Goal: Task Accomplishment & Management: Complete application form

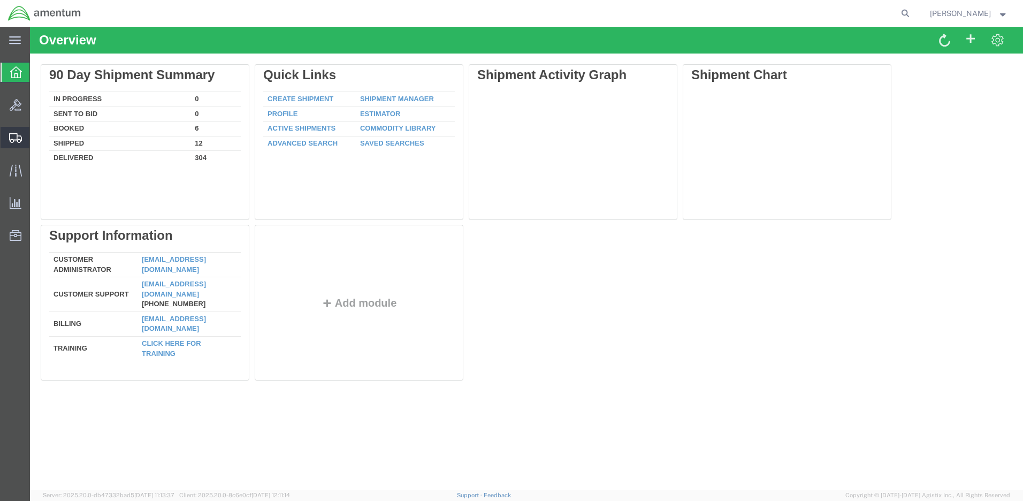
click at [0, 0] on span "Create Shipment" at bounding box center [0, 0] width 0 height 0
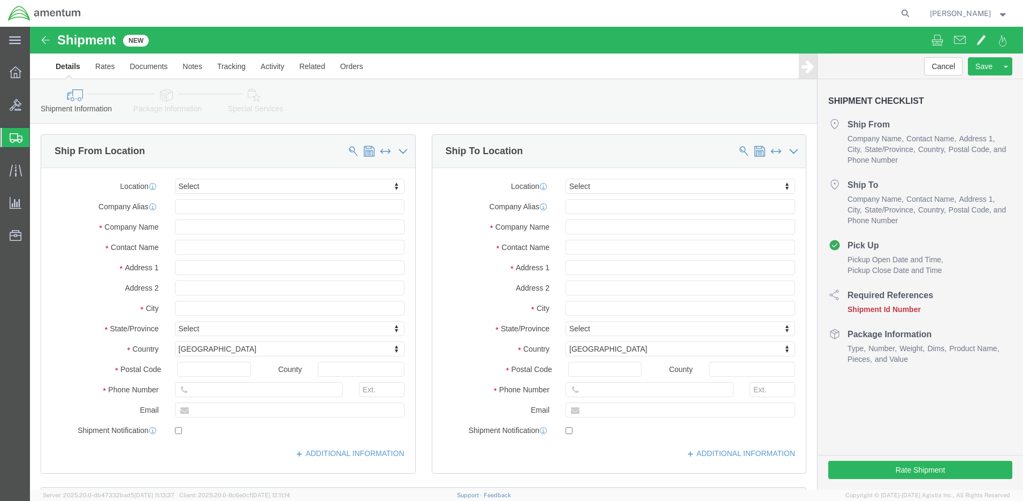
select select
click input "text"
type input "[PERSON_NAME]"
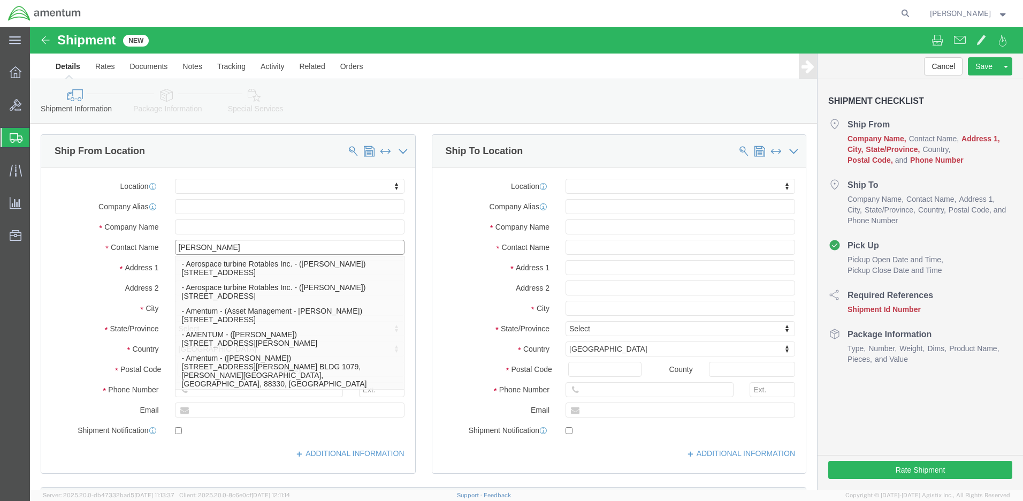
click p "- Amentum - ([PERSON_NAME]***) BLDG [STREET_ADDRESS][PERSON_NAME] Defrenn Army …"
select select "[GEOGRAPHIC_DATA]"
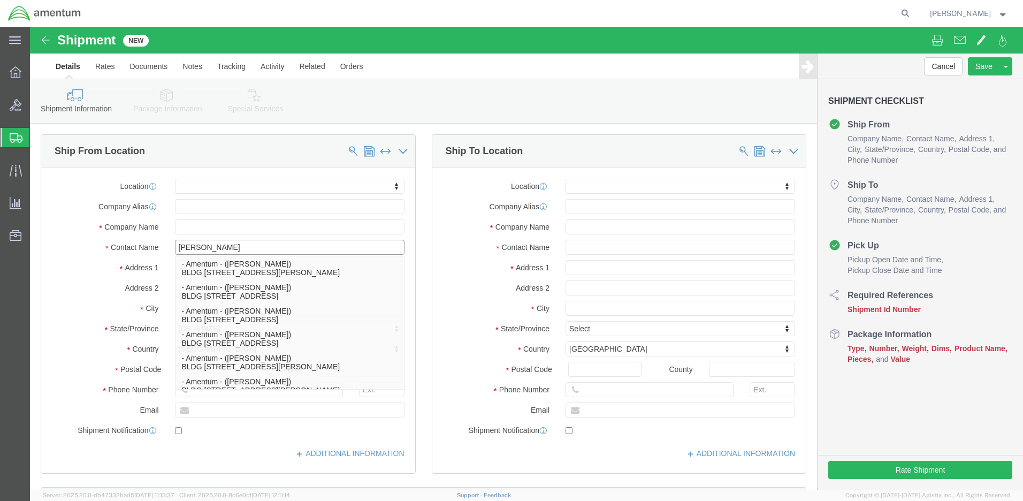
type input "[PERSON_NAME]"
click label "Address 2"
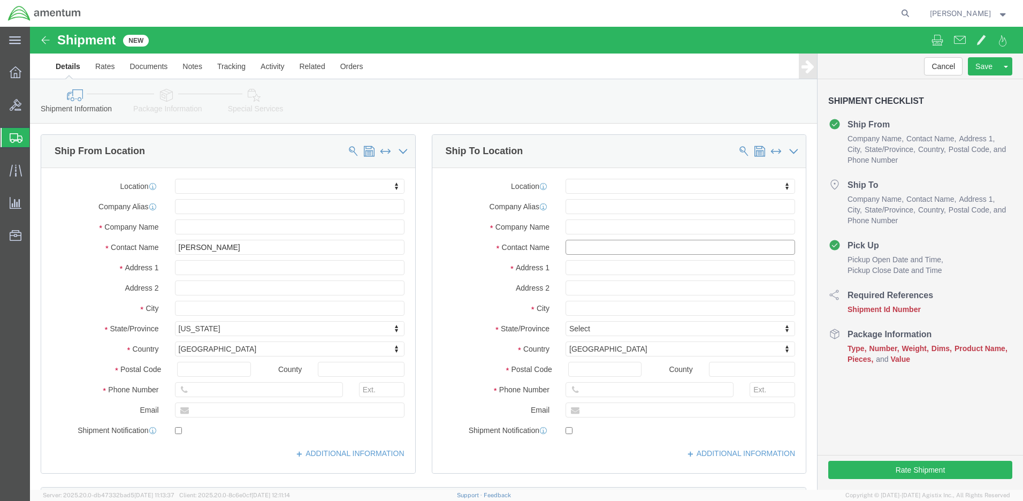
click input "text"
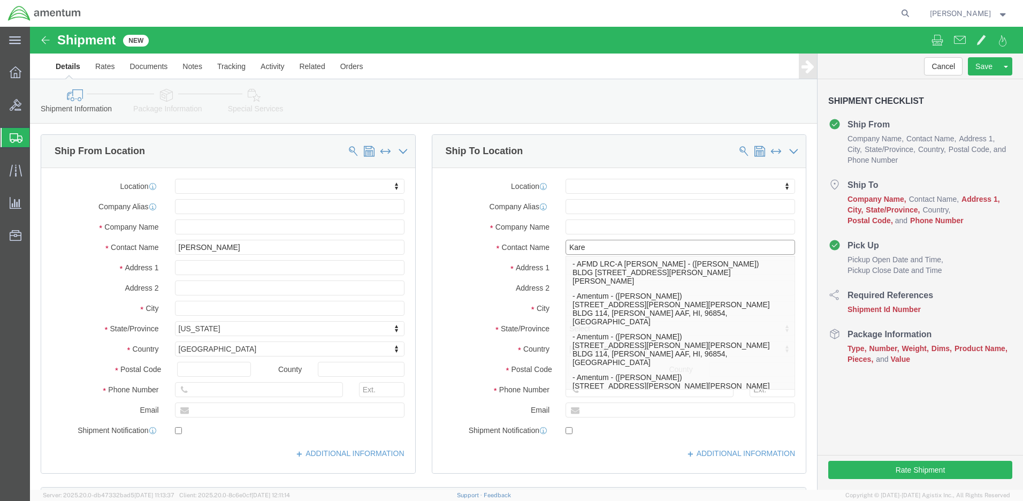
type input "[PERSON_NAME]"
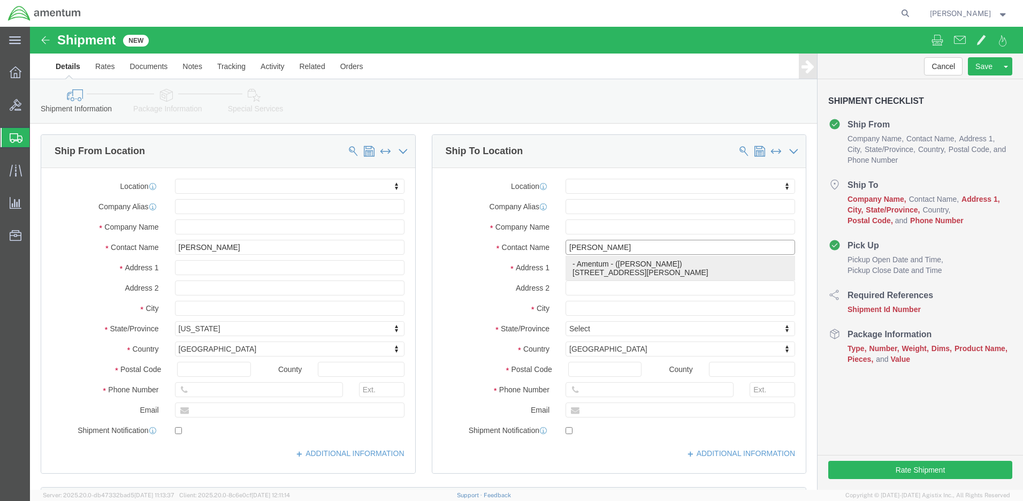
click p "- Amentum - ([PERSON_NAME]) [STREET_ADDRESS][PERSON_NAME][PERSON_NAME]"
select select "KS"
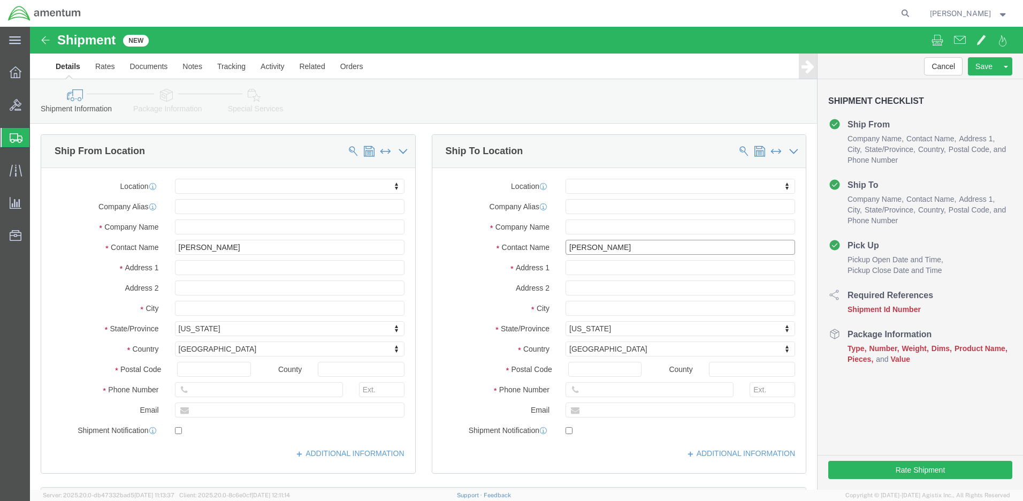
scroll to position [267, 0]
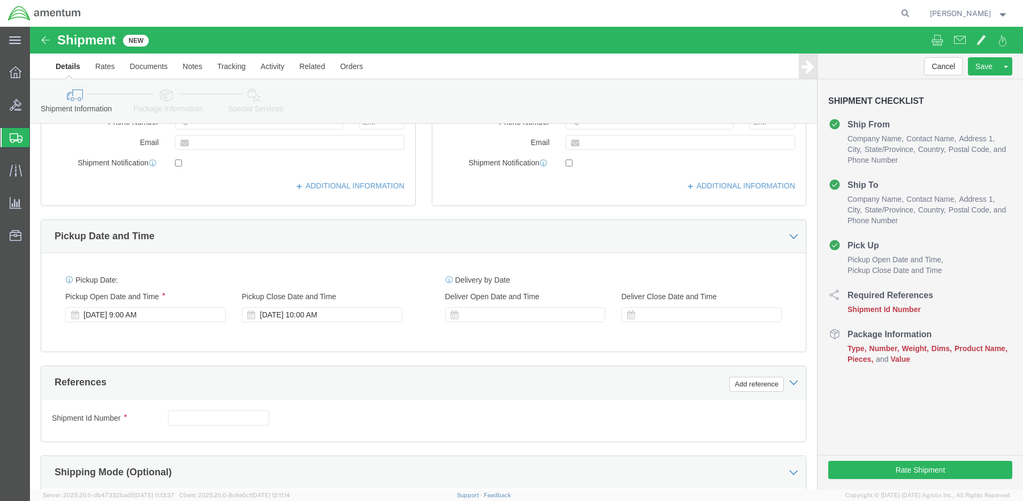
type input "[PERSON_NAME]"
click input "text"
paste input "4999.R.2521.AX.AP.0G.FRIL.00"
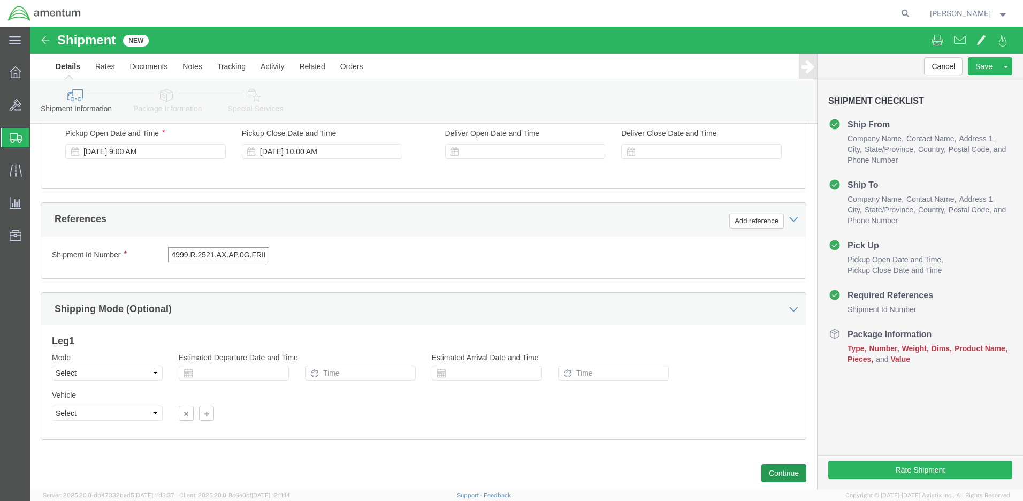
type input "4999.R.2521.AX.AP.0G.FRIL.00"
click button "Continue"
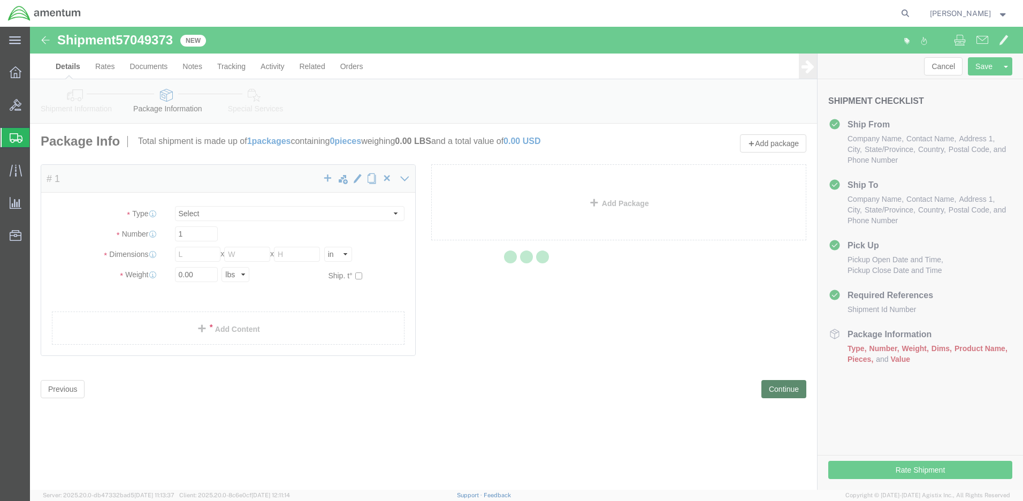
select select "CBOX"
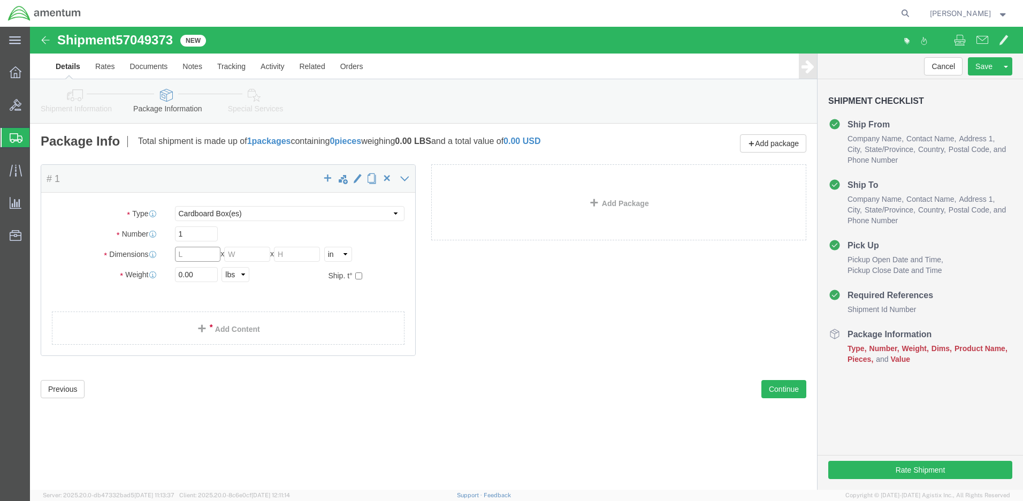
click input "text"
type input "9"
type input "4.5"
type input "2"
type input "1.0"
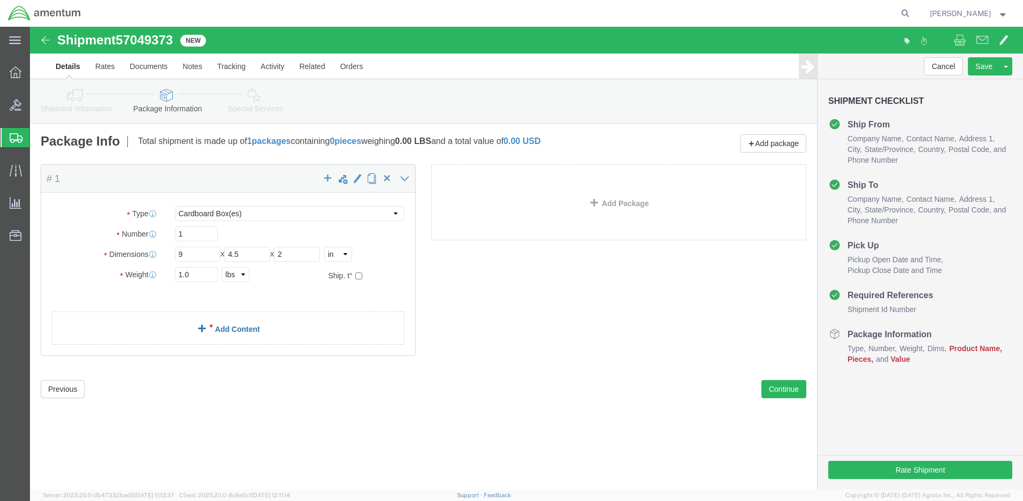
click link "Add Content"
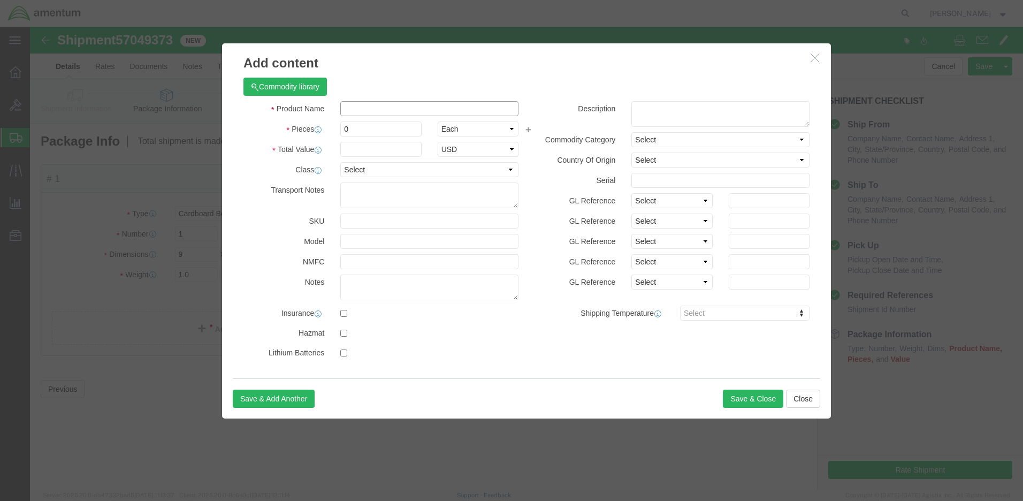
click input "text"
paste input "Tail P/c Link Bearing 3 EA 015571820"
type input "Tail P/c Link Bearing 3 EA 015571820"
click textarea
paste textarea "Tail P/c Link Bearing 3 EA 015571820"
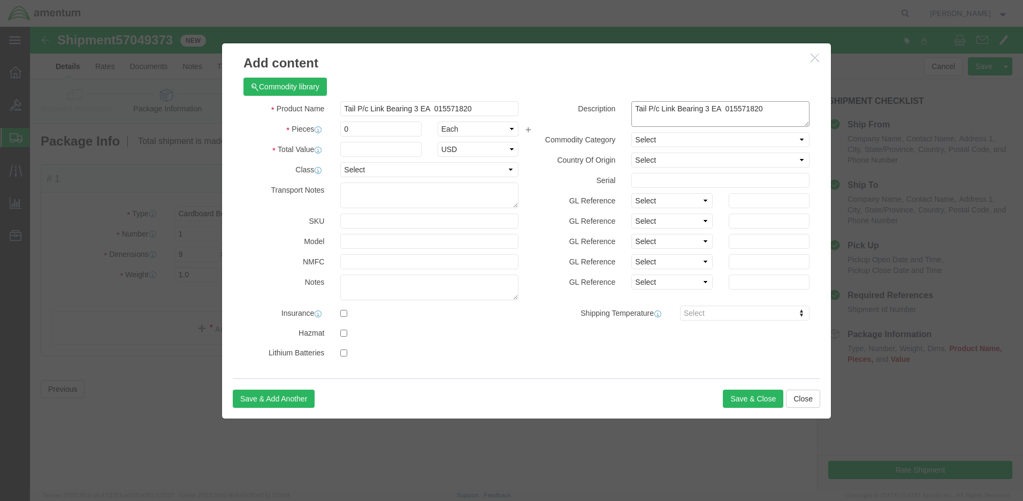
type textarea "Tail P/c Link Bearing 3 EA 015571820"
drag, startPoint x: 329, startPoint y: 101, endPoint x: 308, endPoint y: 97, distance: 21.2
click div "0"
type input "1"
click input "text"
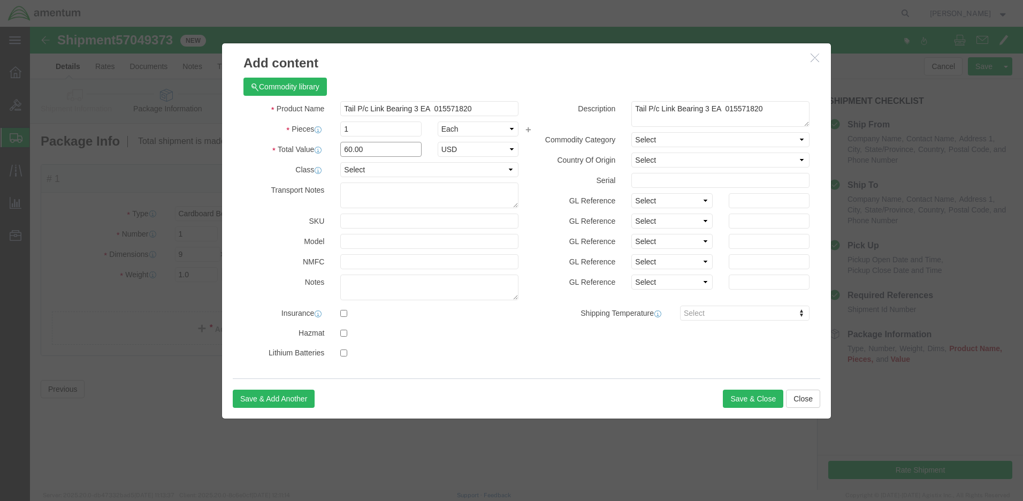
type input "60.00"
select select "50"
select select "US"
click button "Save & Close"
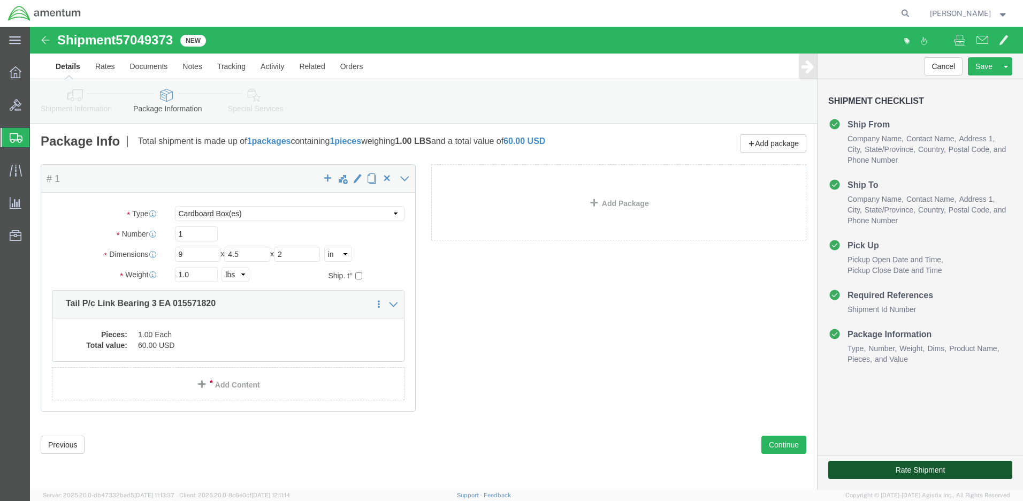
click button "Rate Shipment"
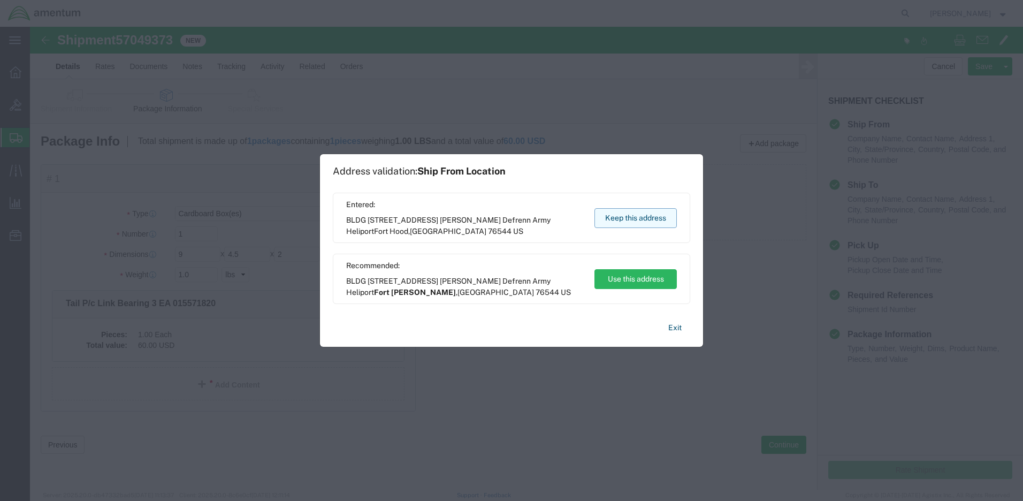
click at [633, 215] on button "Keep this address" at bounding box center [635, 218] width 82 height 20
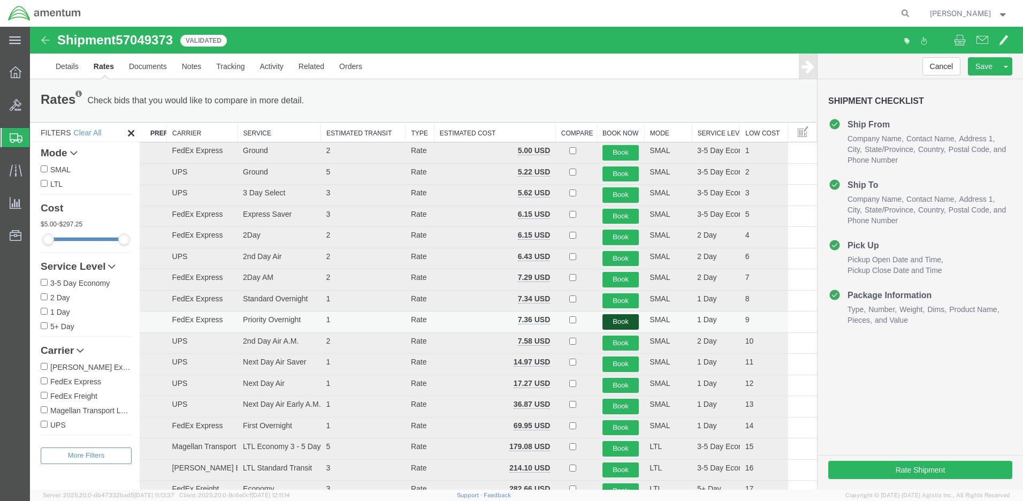
click at [614, 319] on button "Book" at bounding box center [620, 322] width 37 height 16
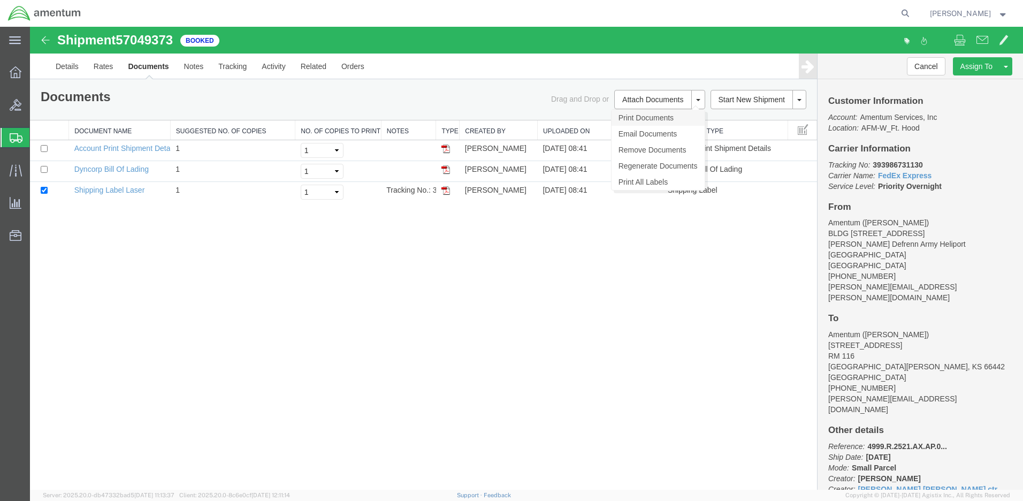
click at [632, 117] on link "Print Documents" at bounding box center [657, 118] width 93 height 16
drag, startPoint x: 828, startPoint y: 164, endPoint x: 956, endPoint y: 185, distance: 129.5
click at [956, 185] on p "Tracking No: 393986731130 Carrier Name: FedEx Express FedEx Express Service Lev…" at bounding box center [920, 175] width 184 height 32
drag, startPoint x: 956, startPoint y: 185, endPoint x: 883, endPoint y: 174, distance: 74.1
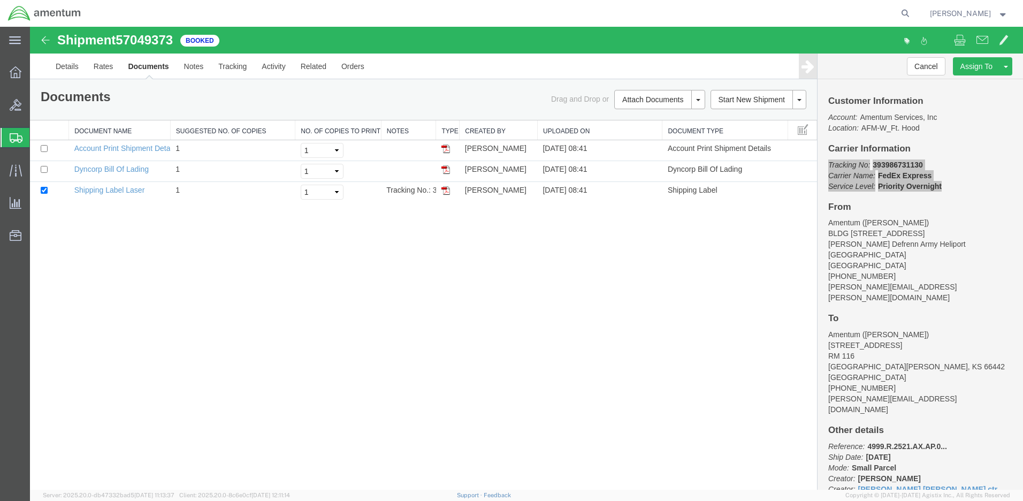
click at [0, 0] on span "Create Shipment" at bounding box center [0, 0] width 0 height 0
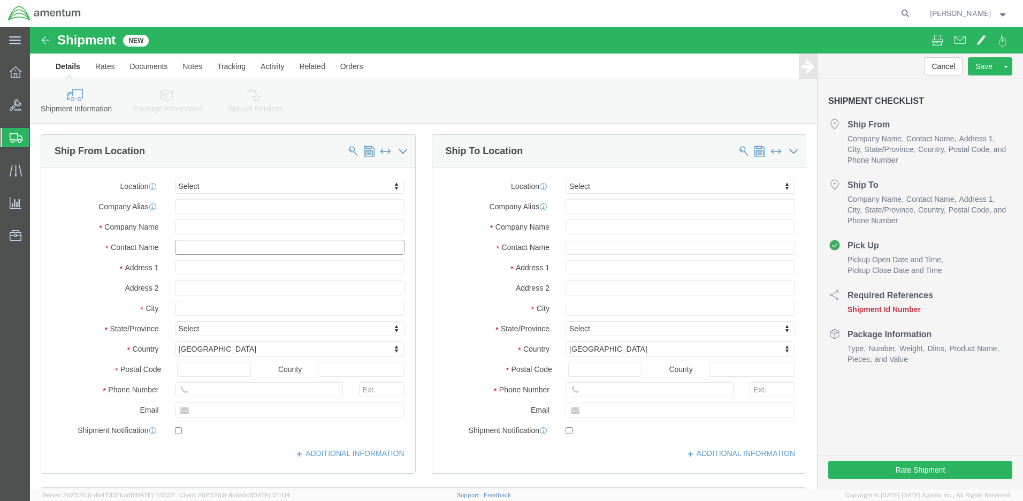
click input "text"
type input "[PERSON_NAME]"
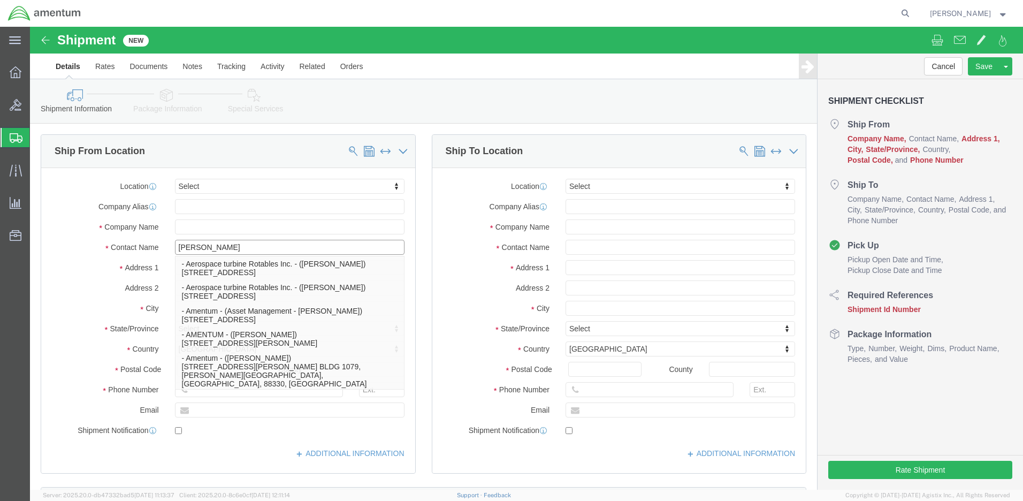
click p "- Amentum - ([PERSON_NAME]***) BLDG [STREET_ADDRESS][PERSON_NAME] Defrenn Army …"
select select "[GEOGRAPHIC_DATA]"
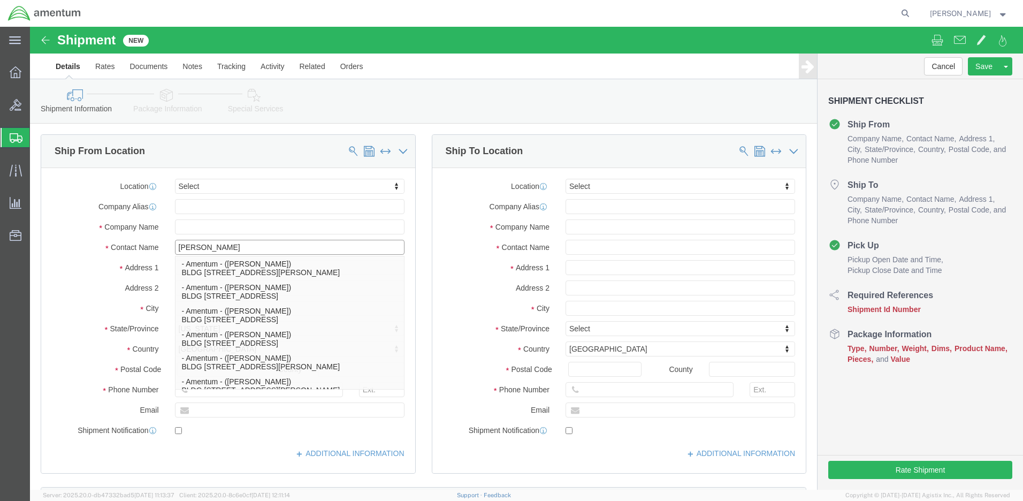
type input "[PERSON_NAME]"
click input "text"
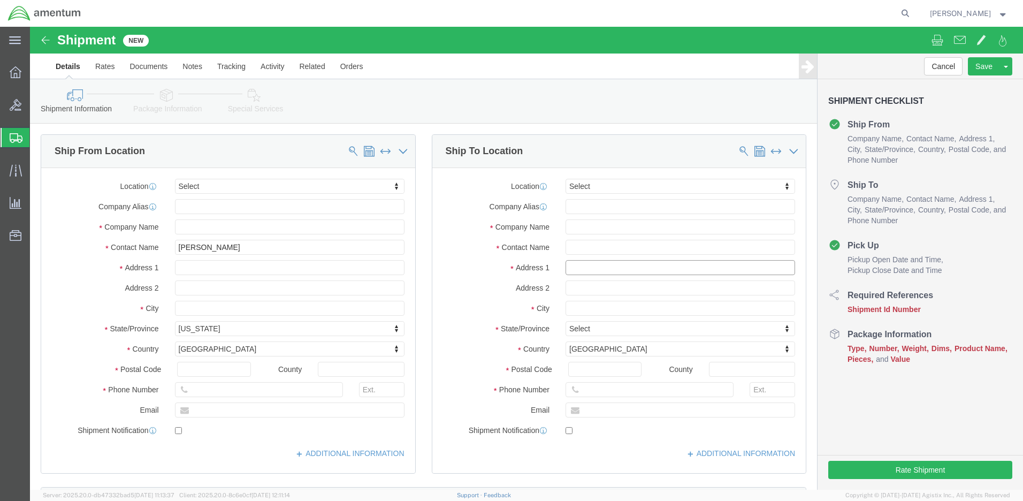
click input "text"
